Goal: Task Accomplishment & Management: Manage account settings

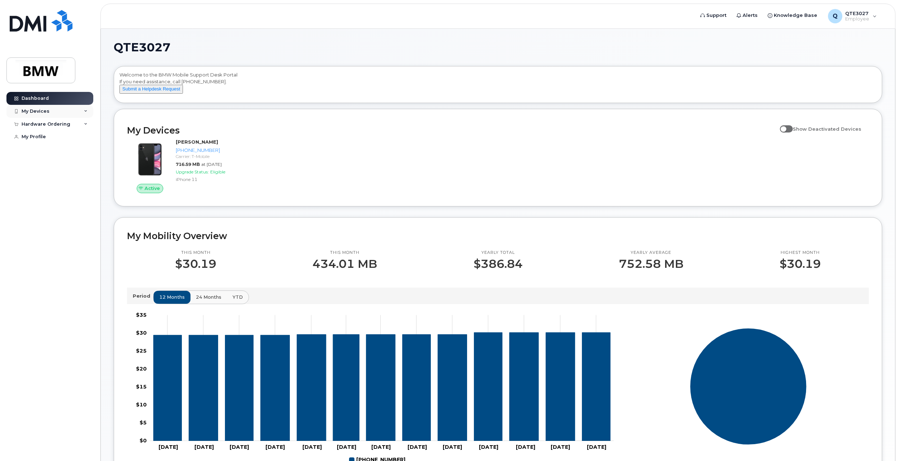
click at [75, 111] on div "My Devices" at bounding box center [49, 111] width 87 height 13
click at [43, 123] on div "Add Device" at bounding box center [39, 124] width 28 height 6
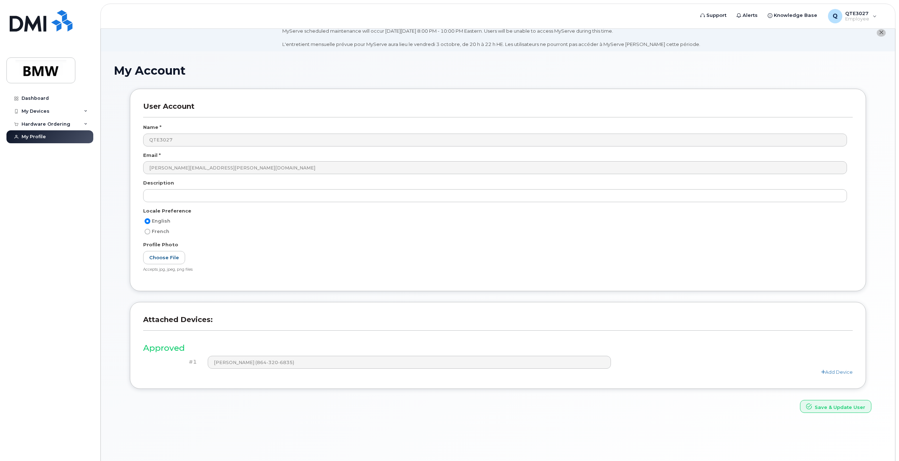
scroll to position [4, 0]
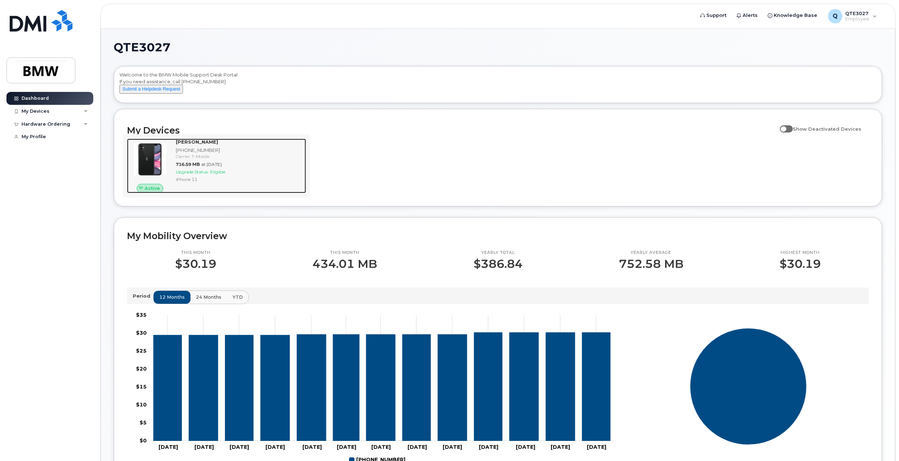
click at [173, 164] on div "Charles Buonopane 864-320-6835 Carrier: T-Mobile 716.59 MB at Sep 01, 2025 Upgr…" at bounding box center [239, 166] width 133 height 55
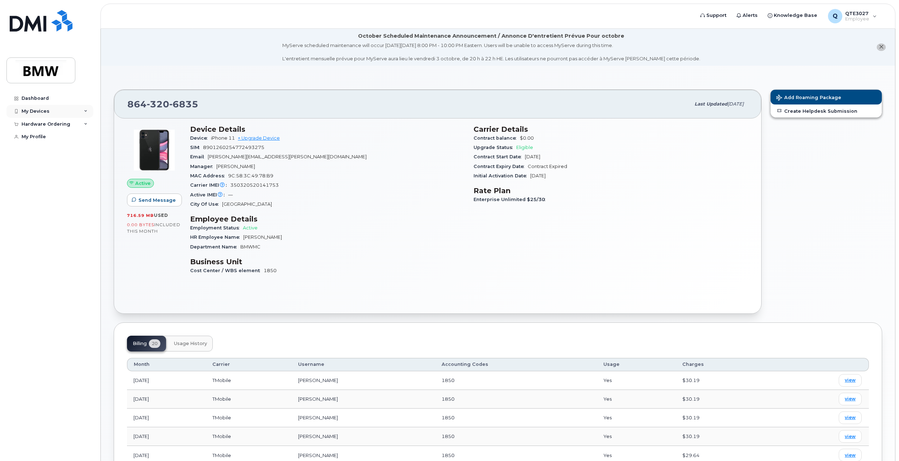
click at [68, 111] on div "My Devices" at bounding box center [49, 111] width 87 height 13
click at [64, 145] on div "([PERSON_NAME])" at bounding box center [66, 144] width 44 height 6
click at [51, 123] on div "Add Device" at bounding box center [39, 124] width 28 height 6
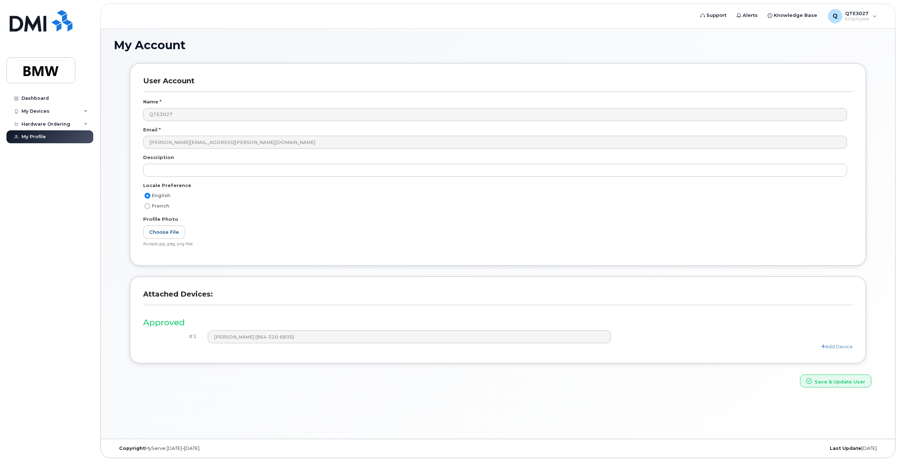
scroll to position [40, 0]
click at [857, 381] on button "Save & Update User" at bounding box center [835, 380] width 71 height 13
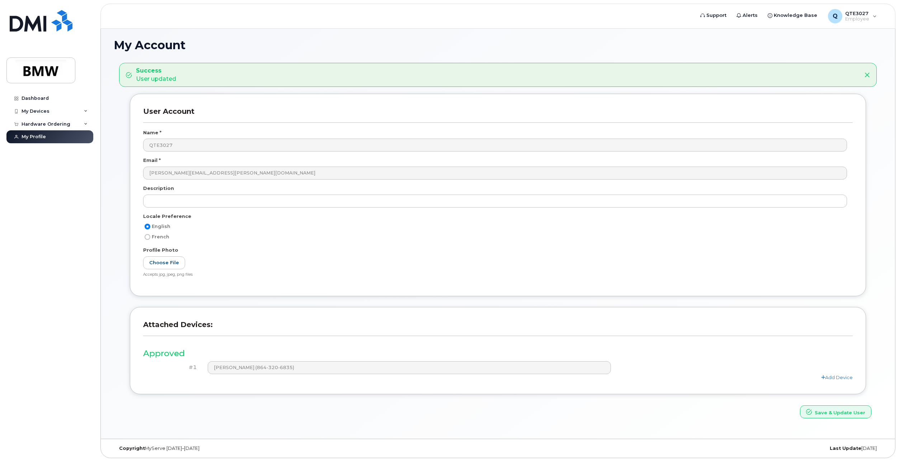
scroll to position [40, 0]
click at [838, 377] on link "Add Device" at bounding box center [838, 377] width 32 height 6
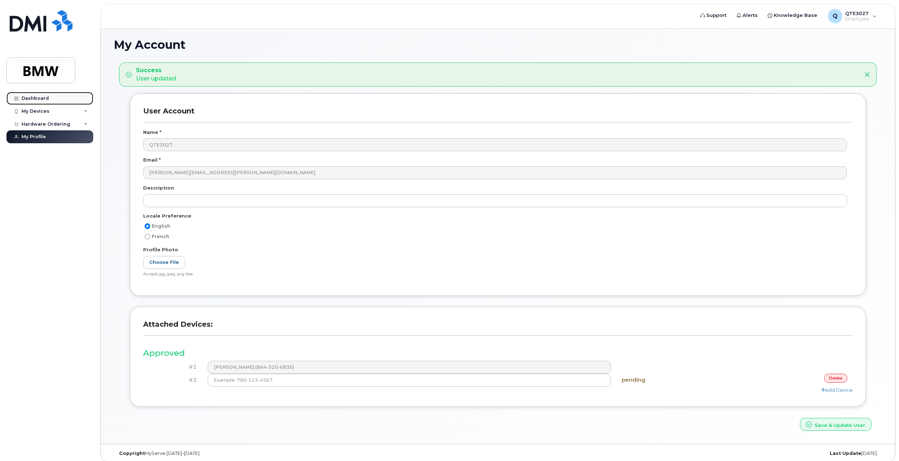
click at [40, 96] on div "Dashboard" at bounding box center [35, 98] width 27 height 6
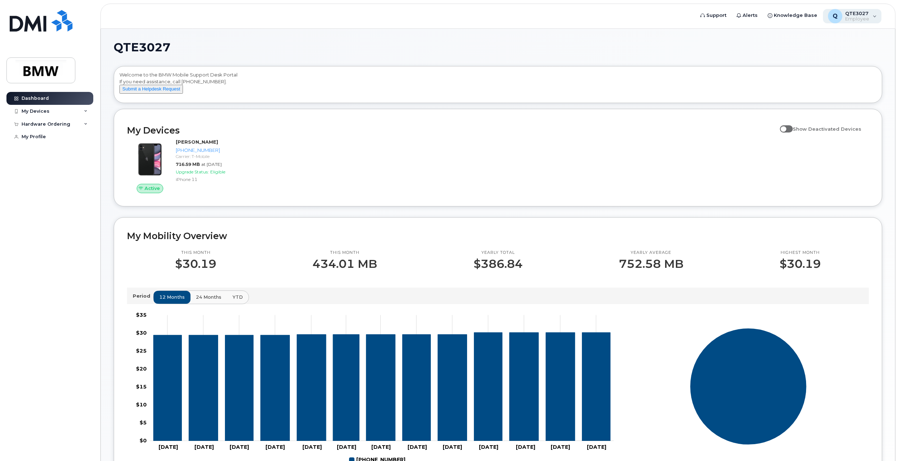
click at [845, 18] on div "QTE3027 Employee" at bounding box center [856, 15] width 27 height 11
click at [766, 49] on h1 "QTE3027" at bounding box center [496, 47] width 765 height 11
